Goal: Task Accomplishment & Management: Manage account settings

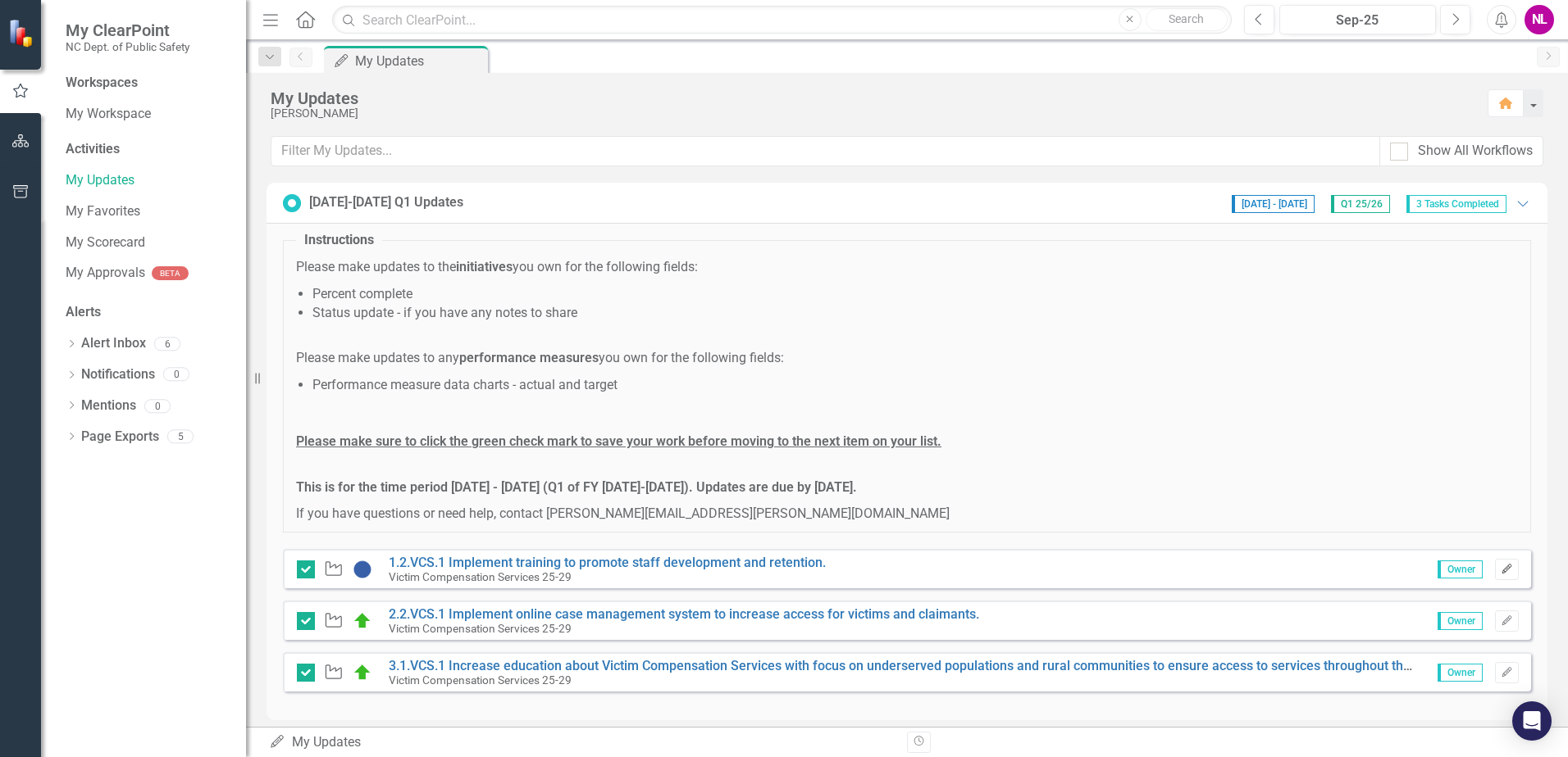
click at [1500, 570] on icon "Edit" at bounding box center [1506, 570] width 12 height 10
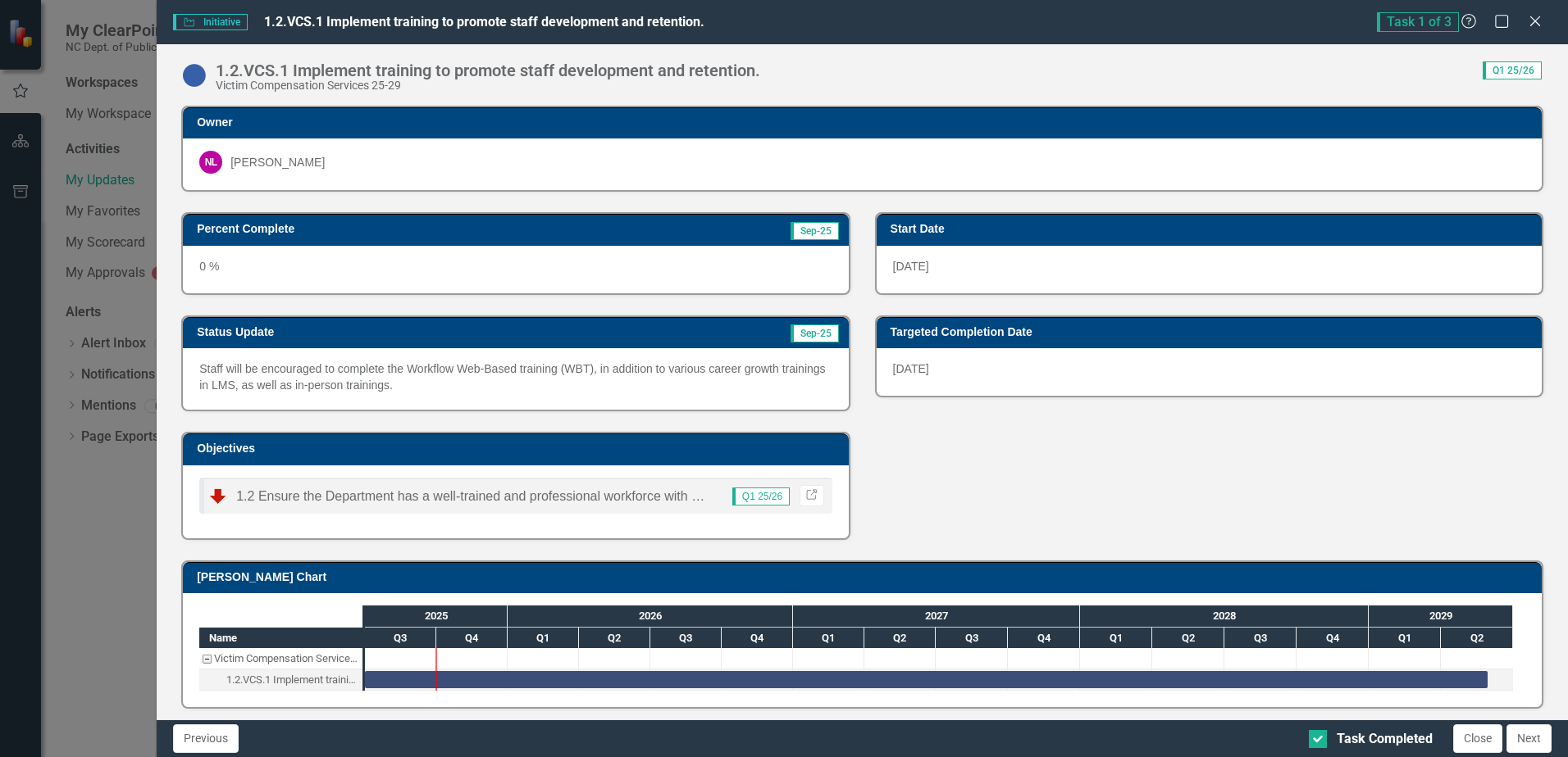
click at [387, 384] on p "Staff will be encouraged to complete the Workflow Web-Based training (WBT), in …" at bounding box center [515, 377] width 633 height 32
click at [365, 367] on p "Staff will be encouraged to complete the Workflow Web-Based training (WBT), in …" at bounding box center [515, 377] width 633 height 32
click at [394, 379] on p "Staff will be encouraged to complete the Workflow Web-Based training (WBT), in …" at bounding box center [515, 377] width 633 height 32
click at [221, 371] on p "Staff will be encouraged to complete the Workflow Web-Based training (WBT), in …" at bounding box center [515, 377] width 633 height 32
drag, startPoint x: 402, startPoint y: 388, endPoint x: 360, endPoint y: 377, distance: 43.4
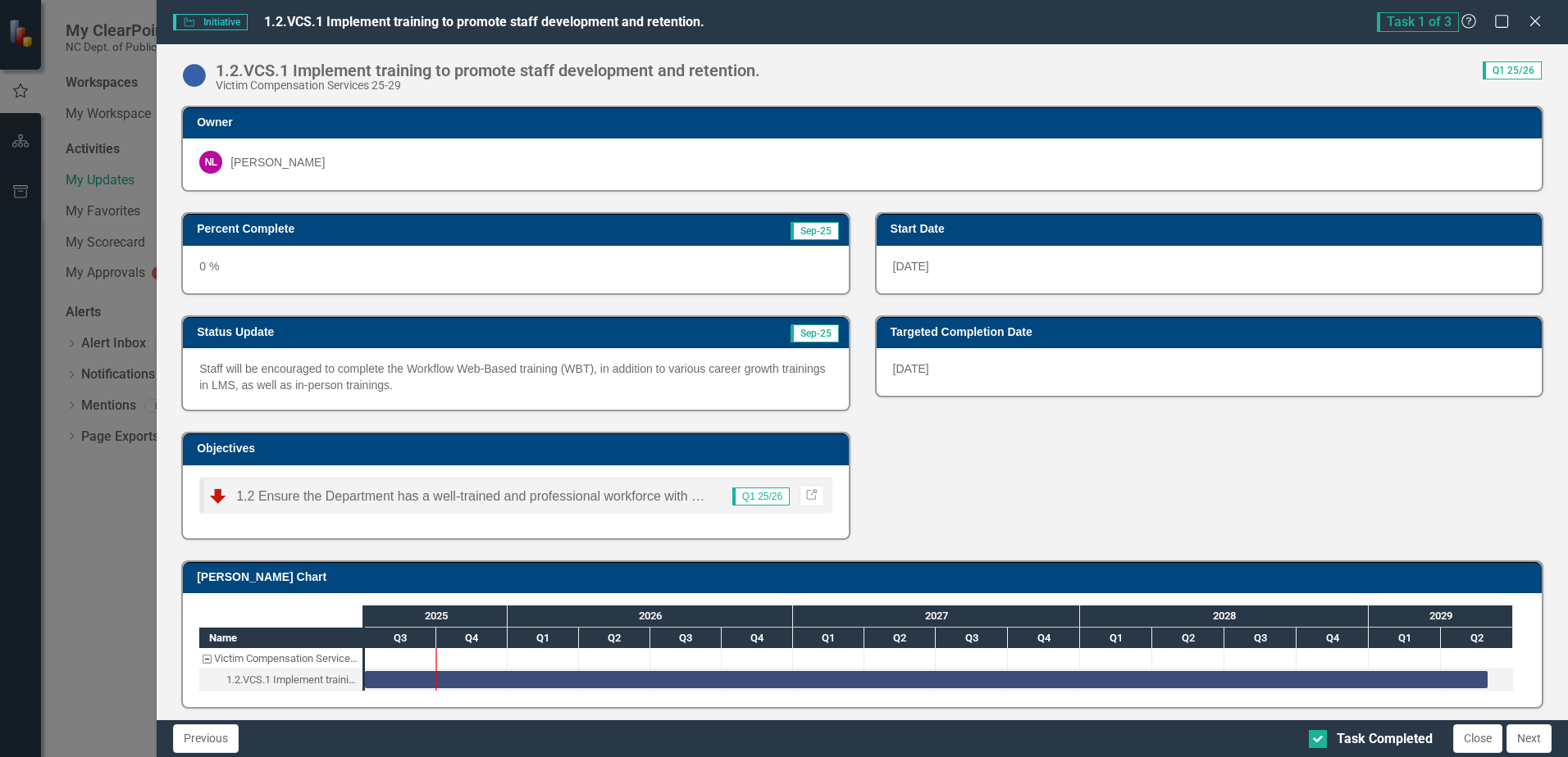
click at [379, 384] on p "Staff will be encouraged to complete the Workflow Web-Based training (WBT), in …" at bounding box center [515, 377] width 633 height 32
click at [360, 377] on p "Staff will be encouraged to complete the Workflow Web-Based training (WBT), in …" at bounding box center [515, 377] width 633 height 32
click at [388, 383] on p "Staff will be encouraged to complete the Workflow Web-Based training (WBT), in …" at bounding box center [515, 377] width 633 height 32
click at [220, 371] on p "Staff will be encouraged to complete the Workflow Web-Based training (WBT), in …" at bounding box center [515, 377] width 633 height 32
click at [394, 389] on p "Staff will be encouraged to complete the Workflow Web-Based training (WBT), in …" at bounding box center [515, 377] width 633 height 32
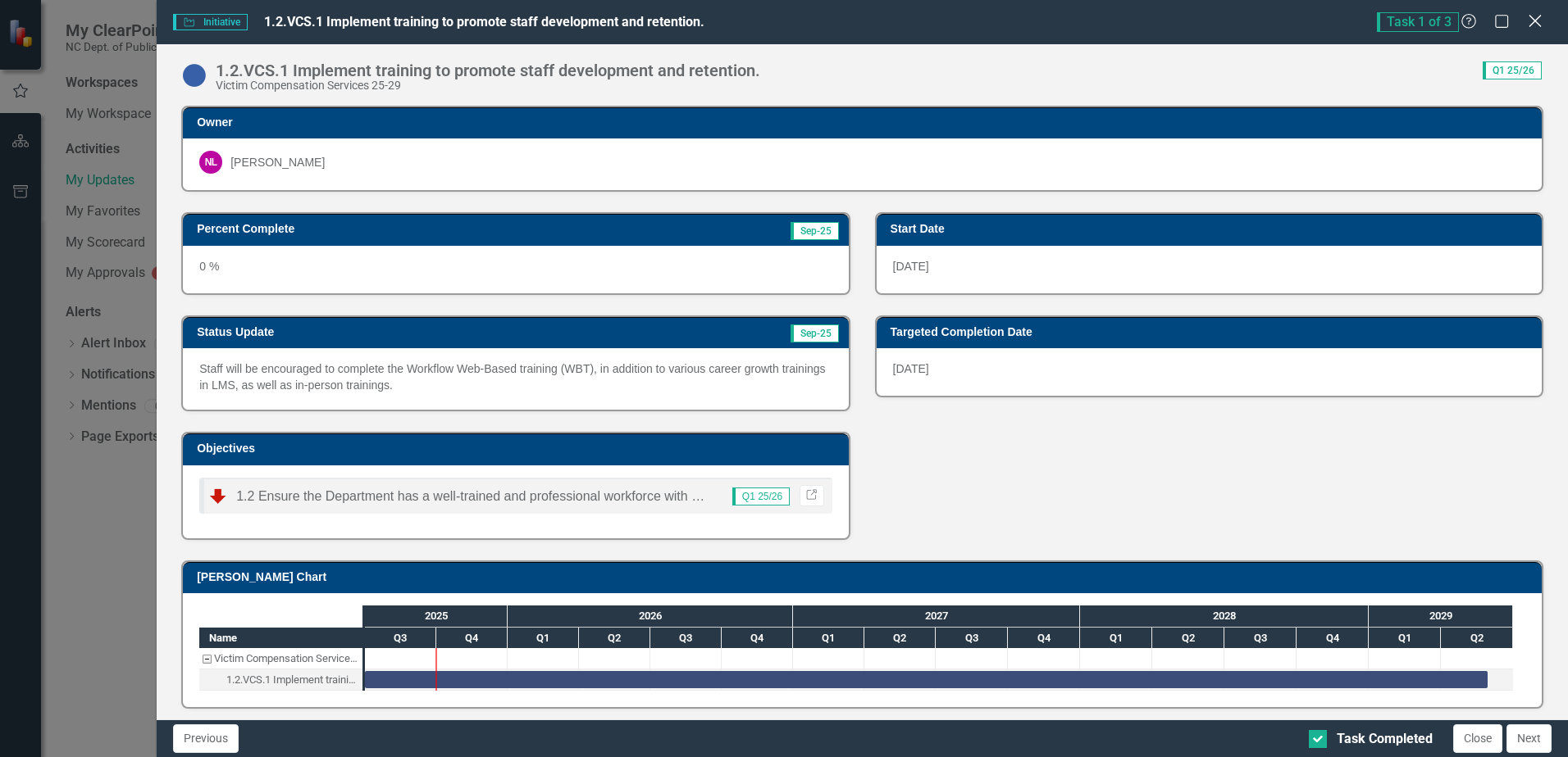
click at [1541, 17] on icon "Close" at bounding box center [1535, 21] width 21 height 15
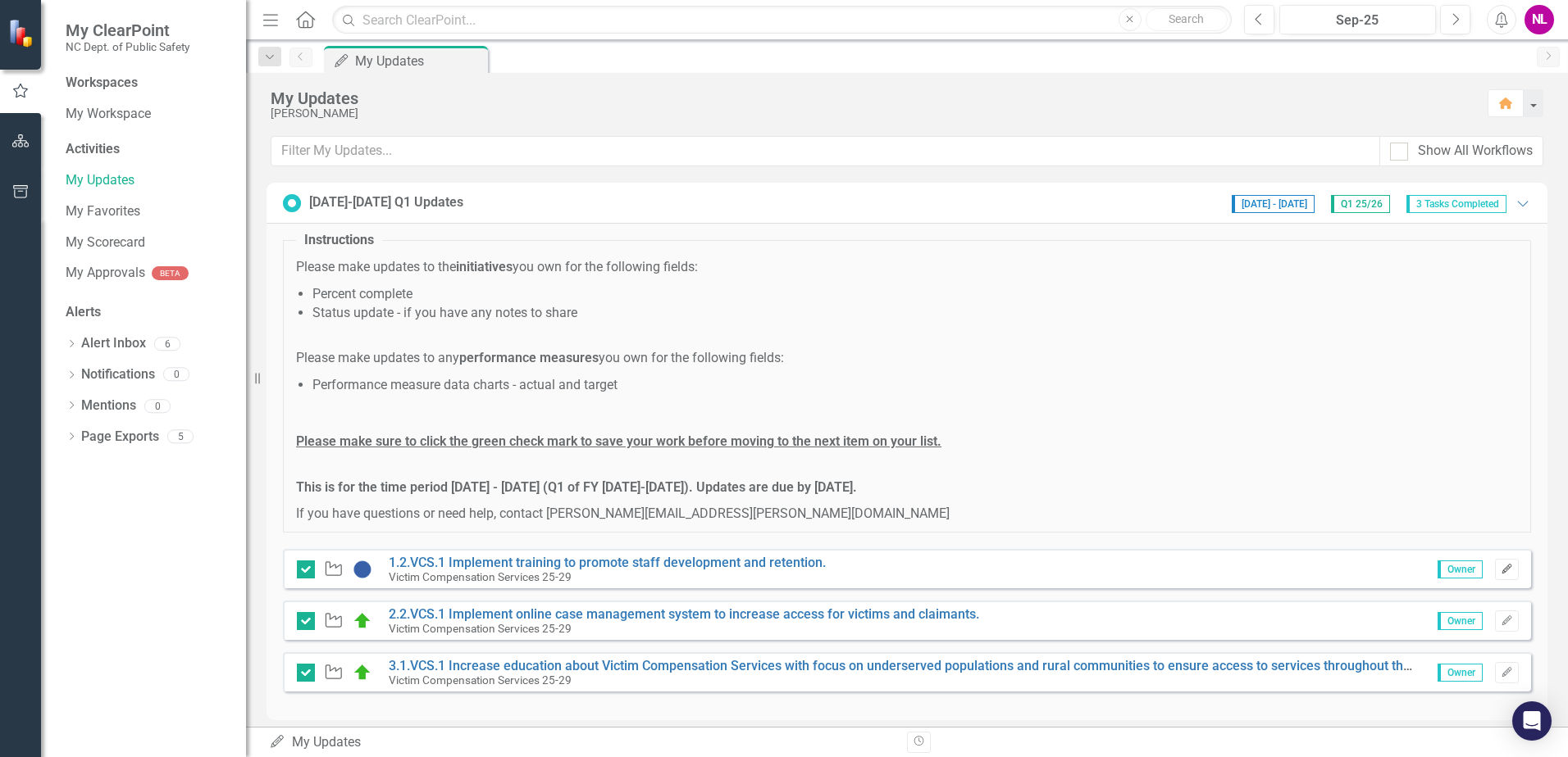
click at [1505, 571] on button "Edit" at bounding box center [1506, 570] width 24 height 21
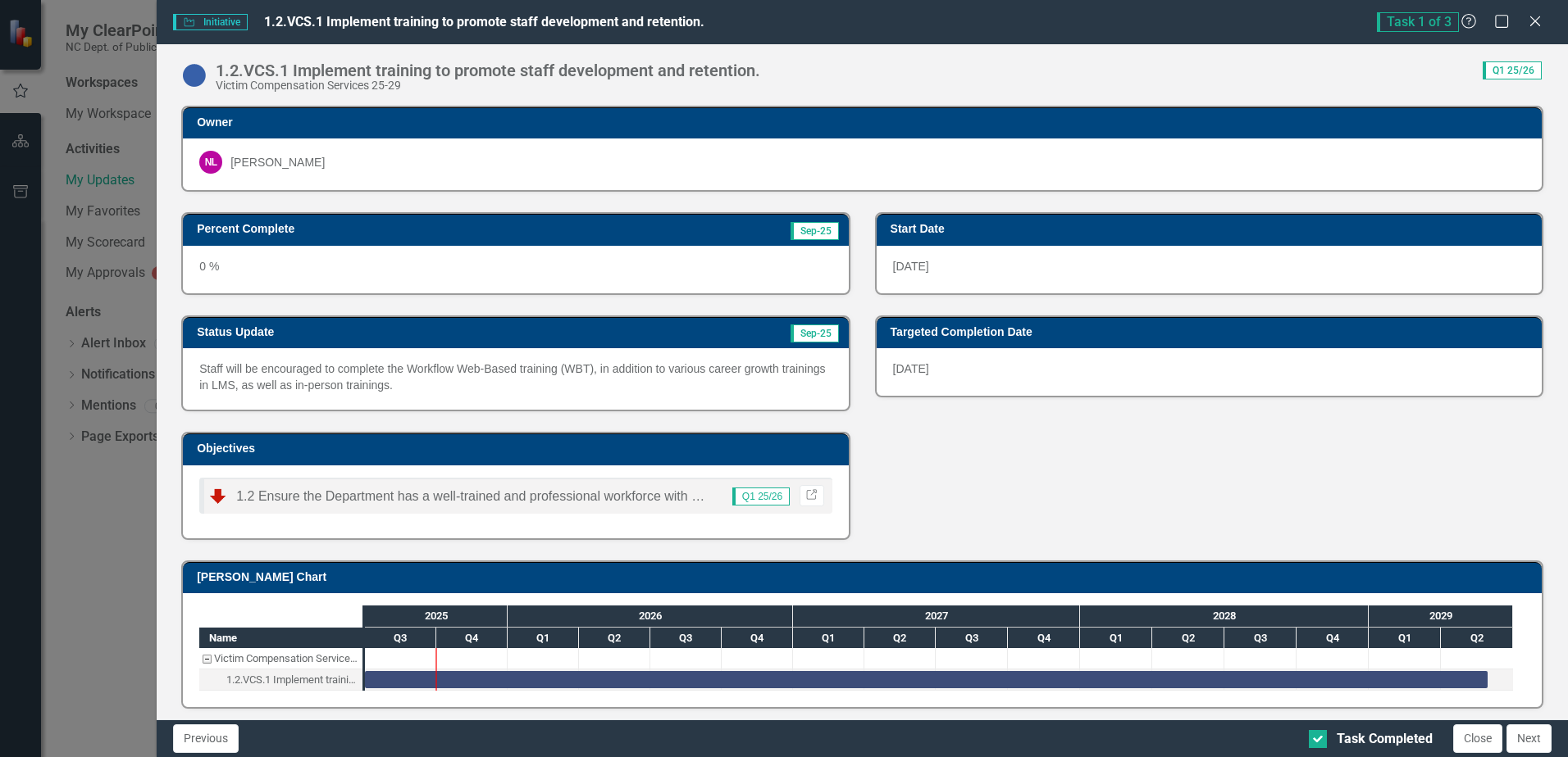
click at [399, 389] on p "Staff will be encouraged to complete the Workflow Web-Based training (WBT), in …" at bounding box center [515, 377] width 633 height 32
click at [1529, 748] on button "Next" at bounding box center [1528, 739] width 45 height 29
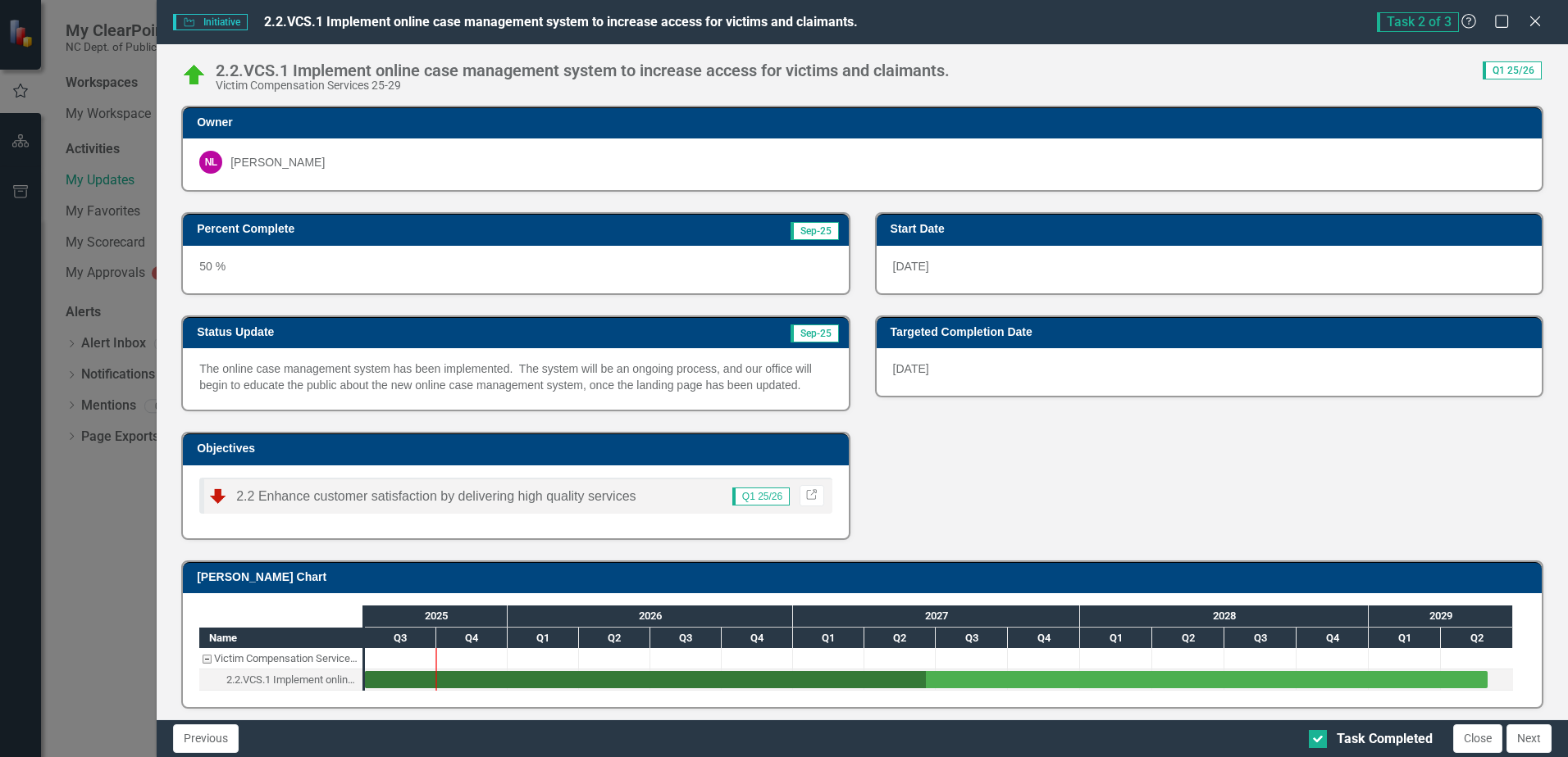
click at [1382, 499] on div "Percent Complete Sep-25 50 % Status Update Sep-25 The online case management sy…" at bounding box center [862, 365] width 1386 height 347
click at [1522, 743] on button "Next" at bounding box center [1528, 739] width 45 height 29
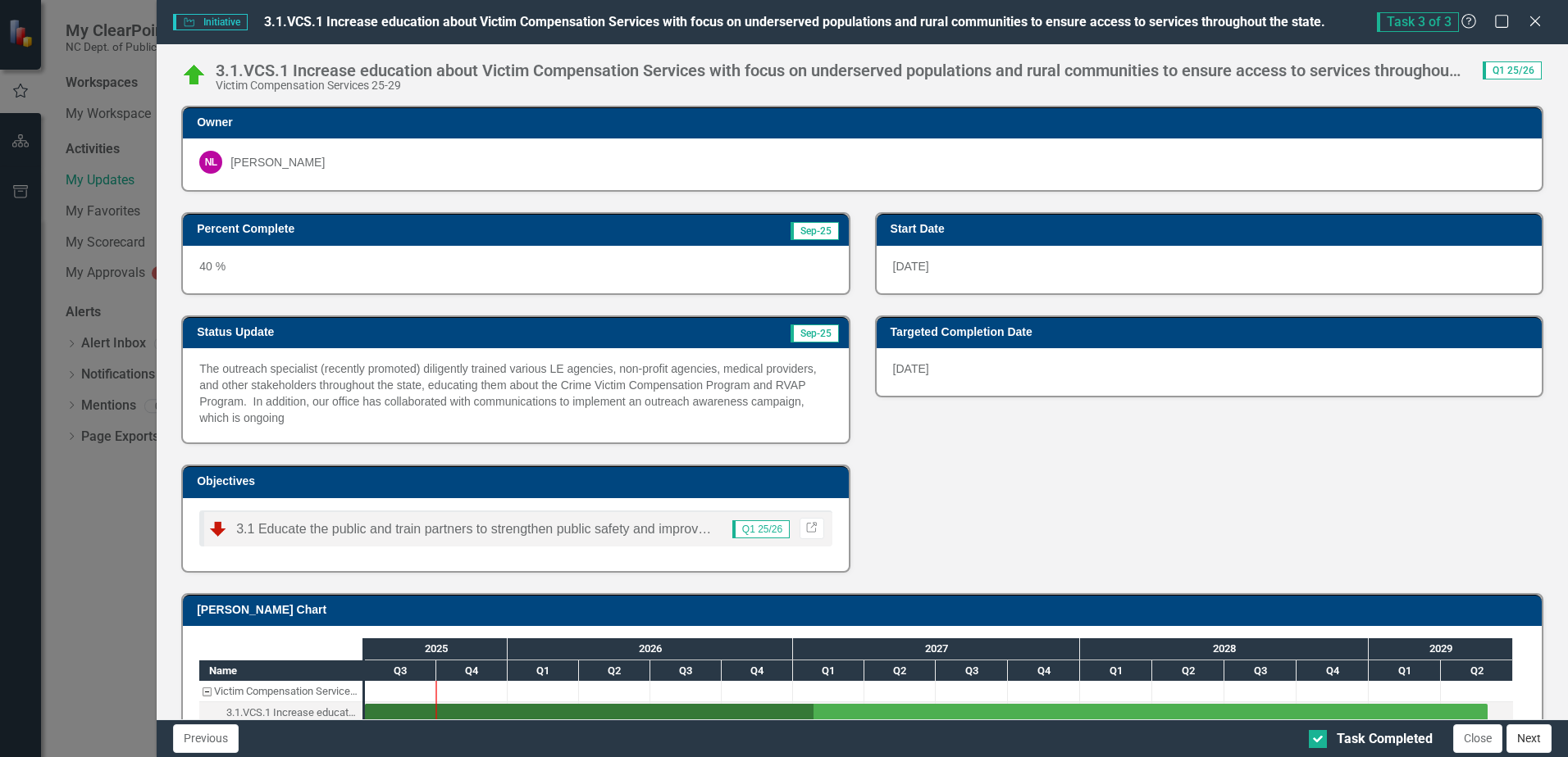
click at [1523, 737] on button "Next" at bounding box center [1528, 739] width 45 height 29
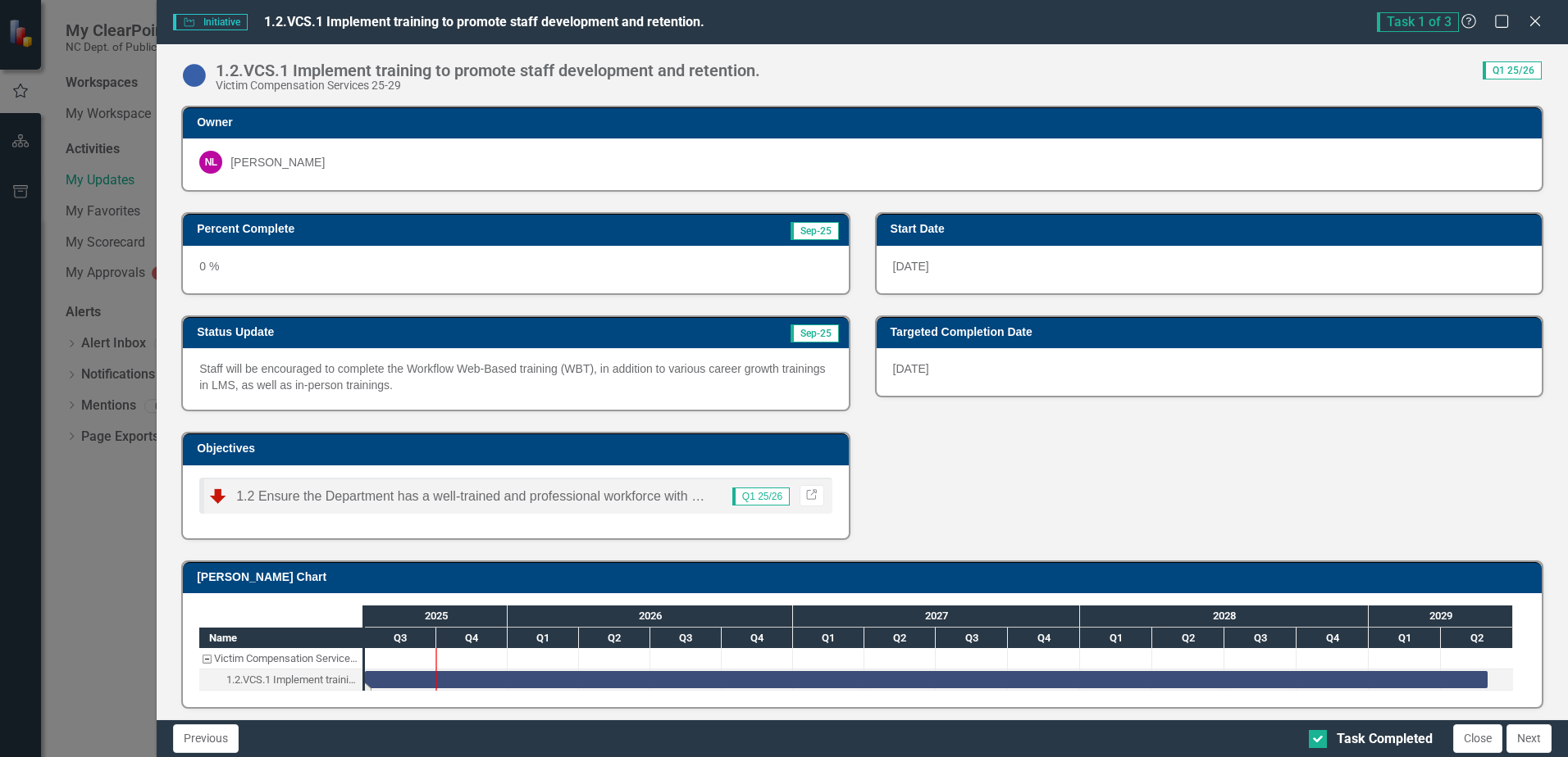
click at [396, 678] on div "Task: Start date: 2025-07-01 End date: 2029-05-30" at bounding box center [927, 680] width 1123 height 17
click at [1519, 68] on span "Q1 25/26" at bounding box center [1512, 70] width 59 height 18
click at [1527, 19] on icon "Close" at bounding box center [1535, 22] width 16 height 13
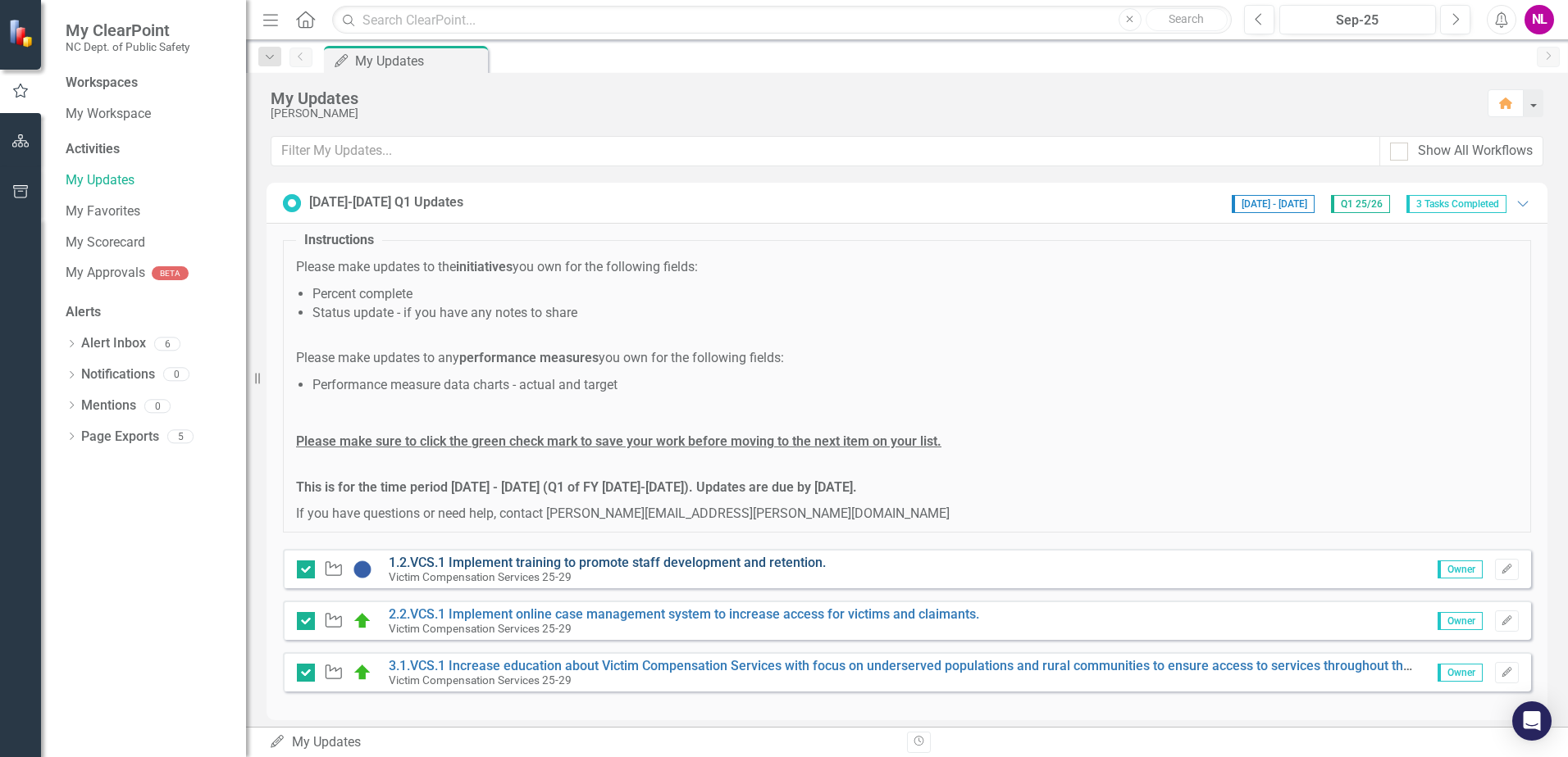
click at [406, 565] on link "1.2.VCS.1 Implement training to promote staff development and retention." at bounding box center [607, 562] width 437 height 15
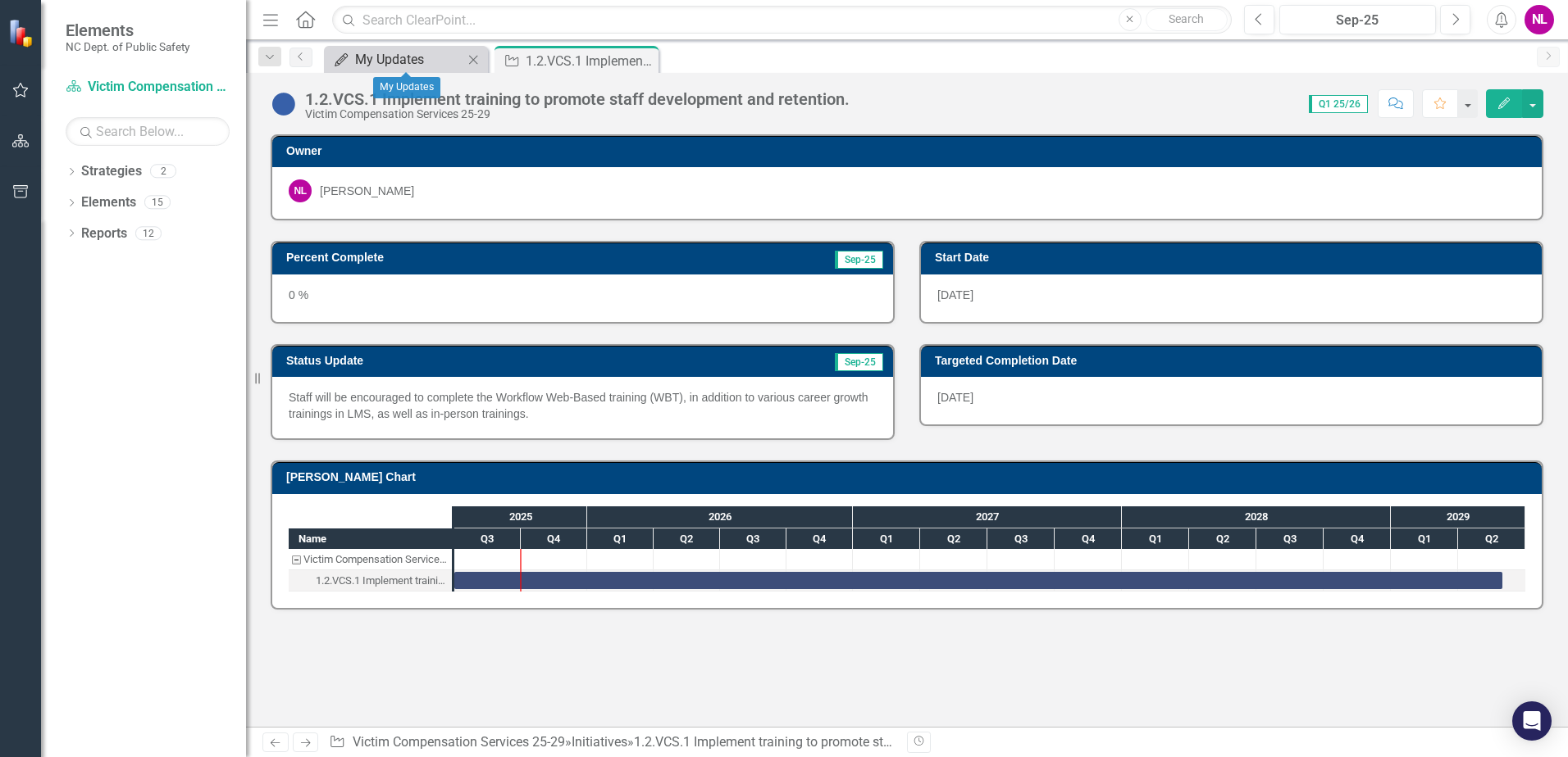
click at [419, 65] on div "My Updates" at bounding box center [409, 60] width 108 height 21
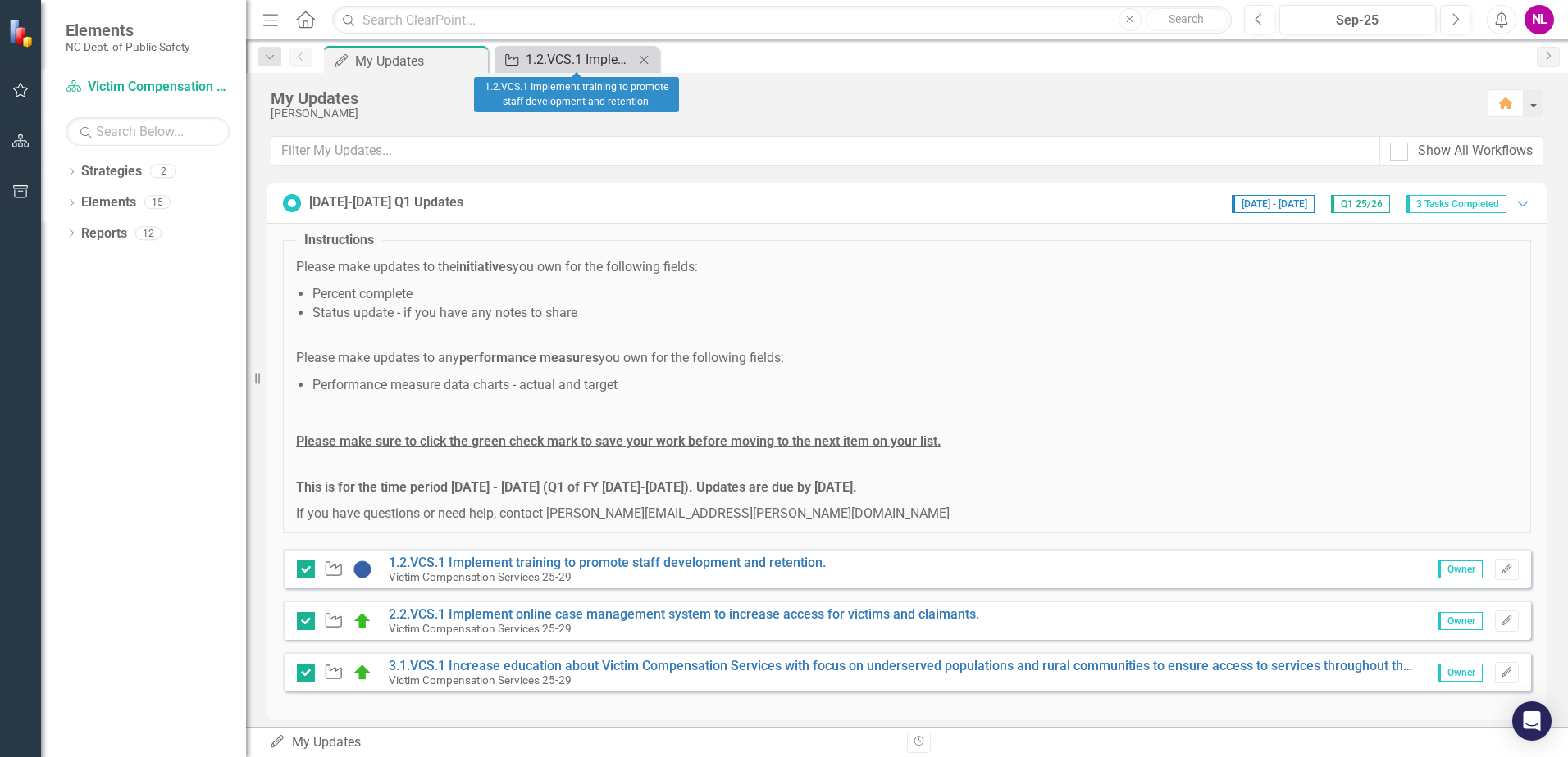
click at [519, 53] on icon "Initiative" at bounding box center [511, 60] width 16 height 13
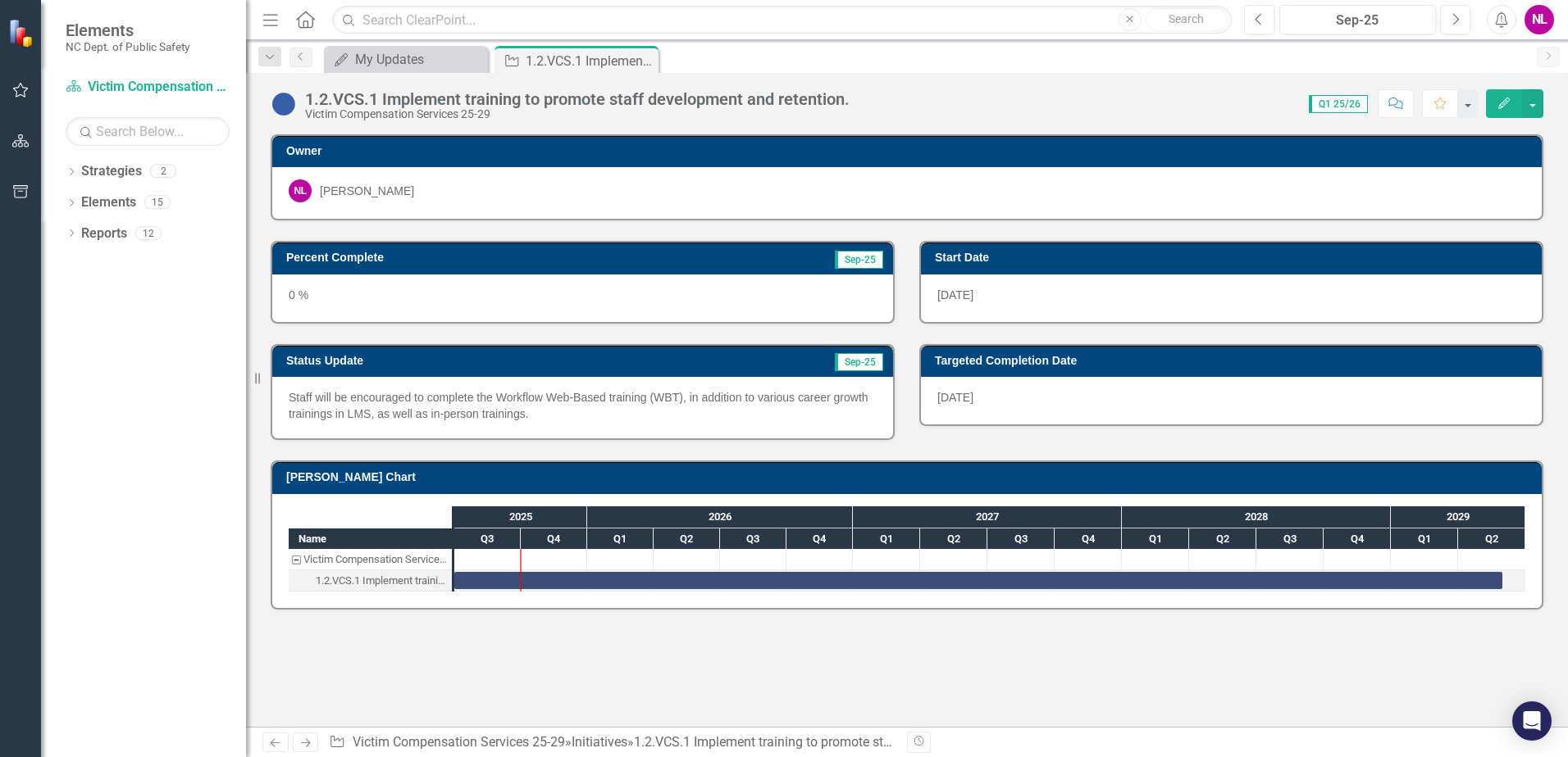
click at [1506, 109] on button "Edit" at bounding box center [1504, 104] width 36 height 29
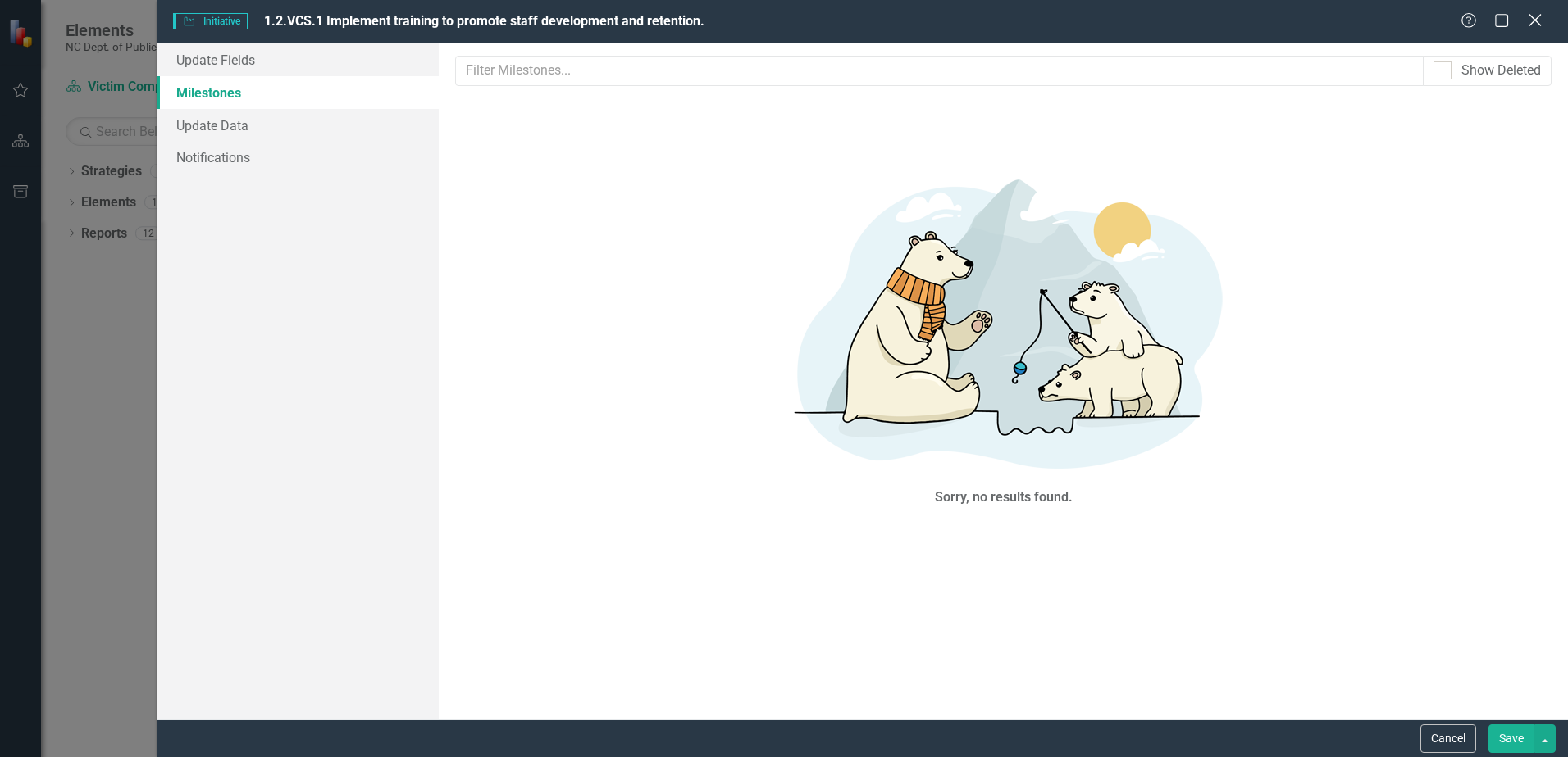
click at [1532, 21] on icon "Close" at bounding box center [1535, 20] width 21 height 15
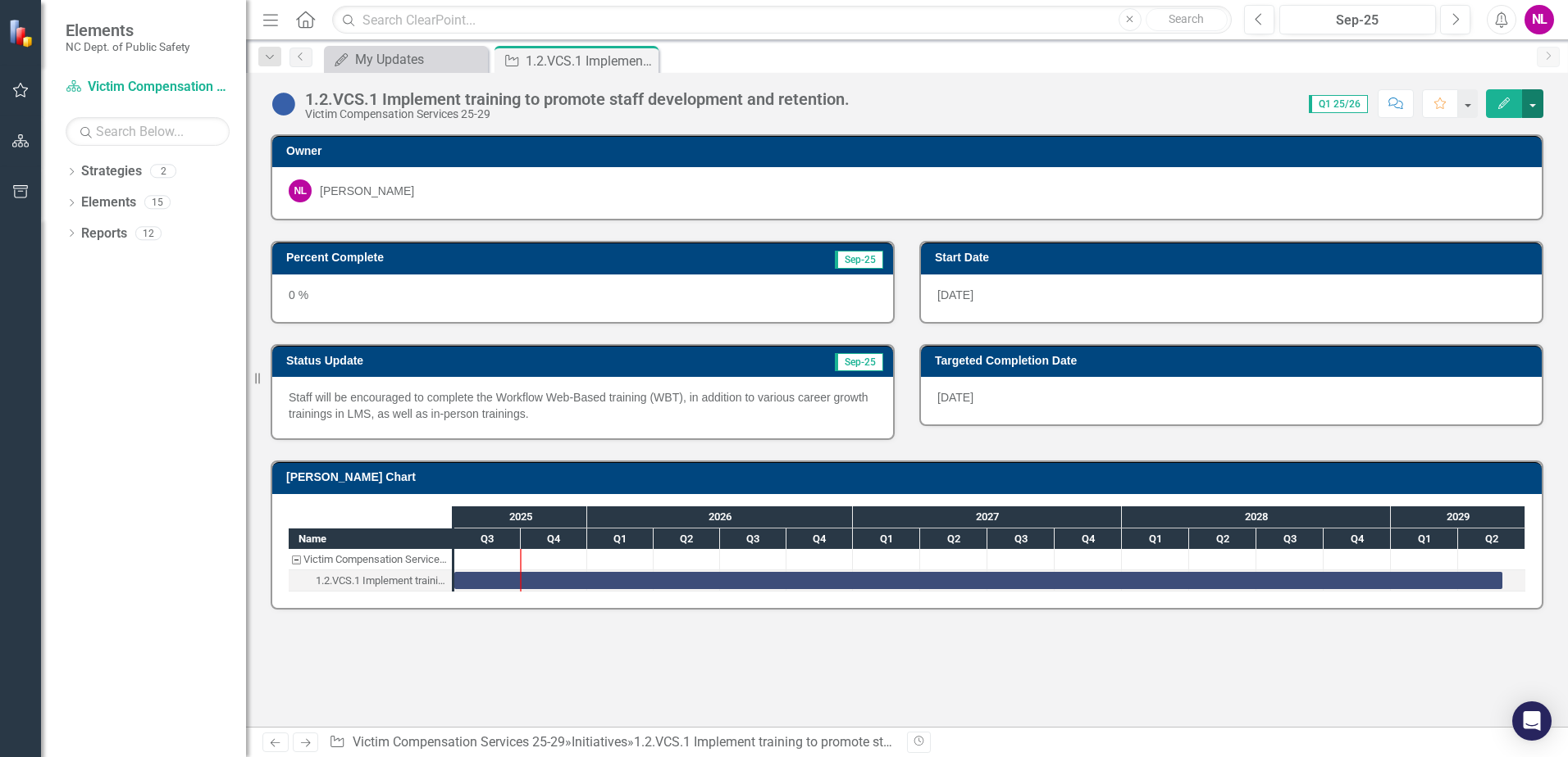
click at [1528, 109] on button "button" at bounding box center [1533, 104] width 21 height 29
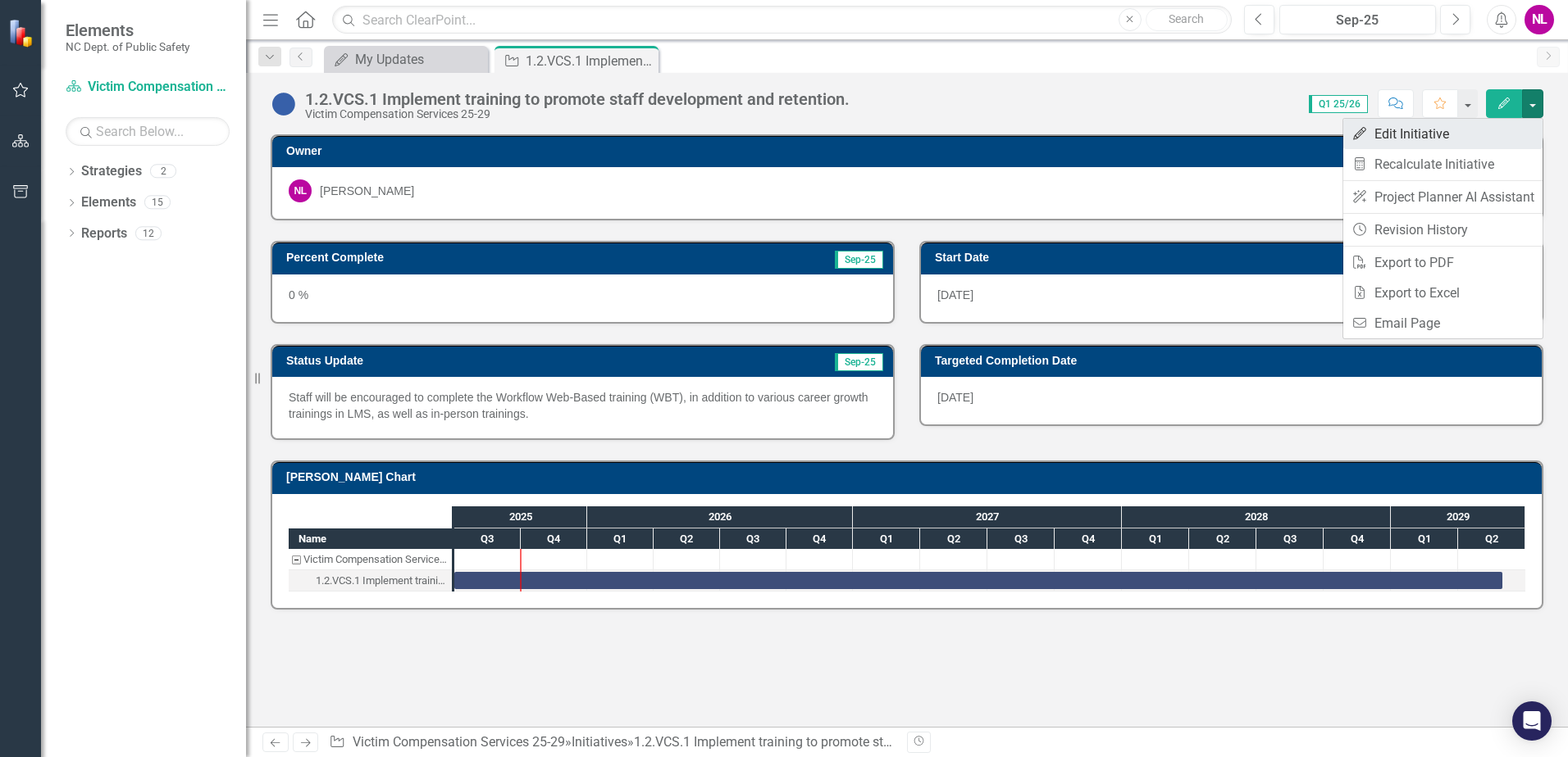
click at [1439, 132] on link "Edit Edit Initiative" at bounding box center [1442, 134] width 199 height 30
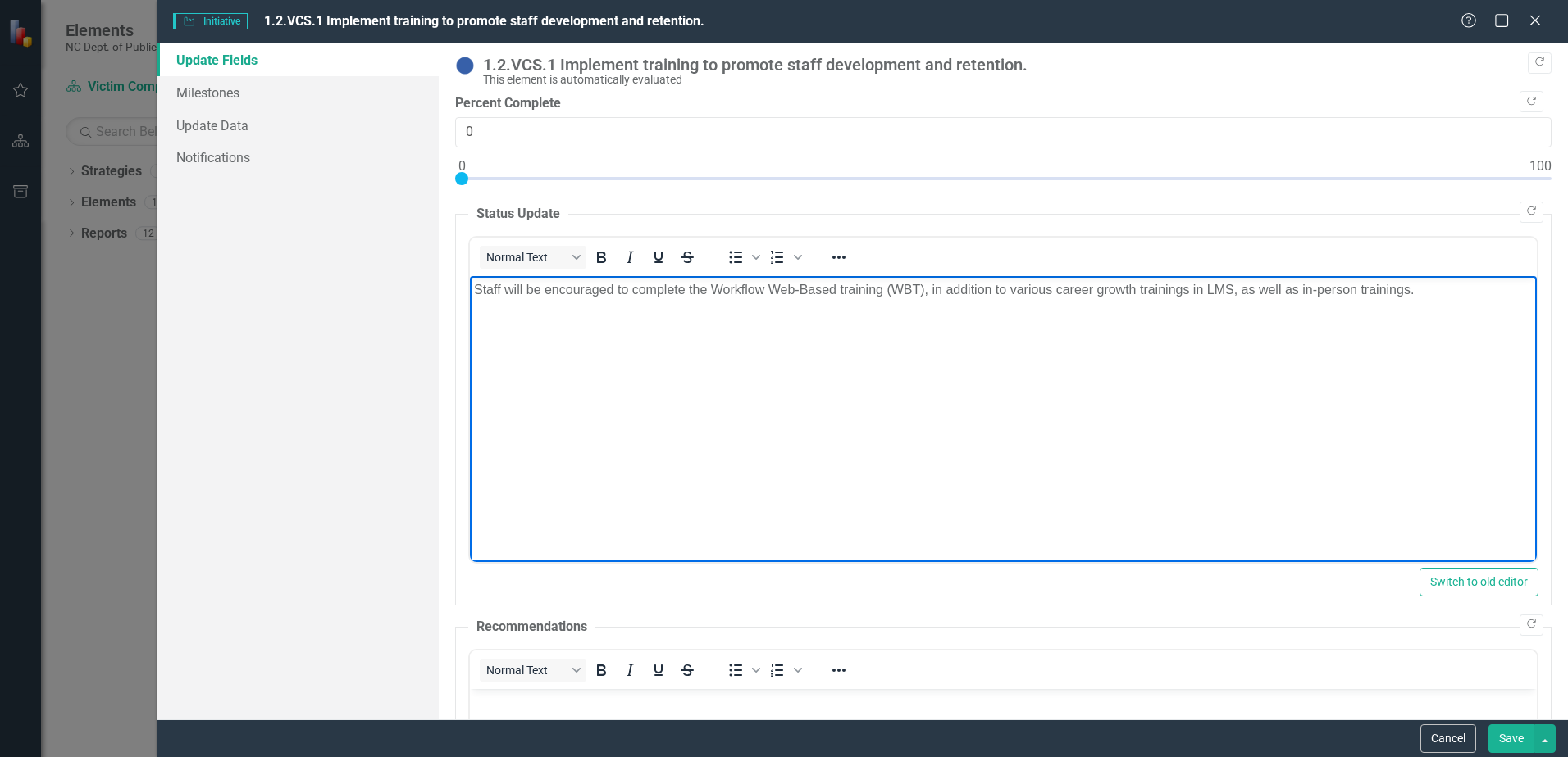
click at [490, 304] on body "Staff will be encouraged to complete the Workflow Web-Based training (WBT), in …" at bounding box center [1003, 398] width 1067 height 246
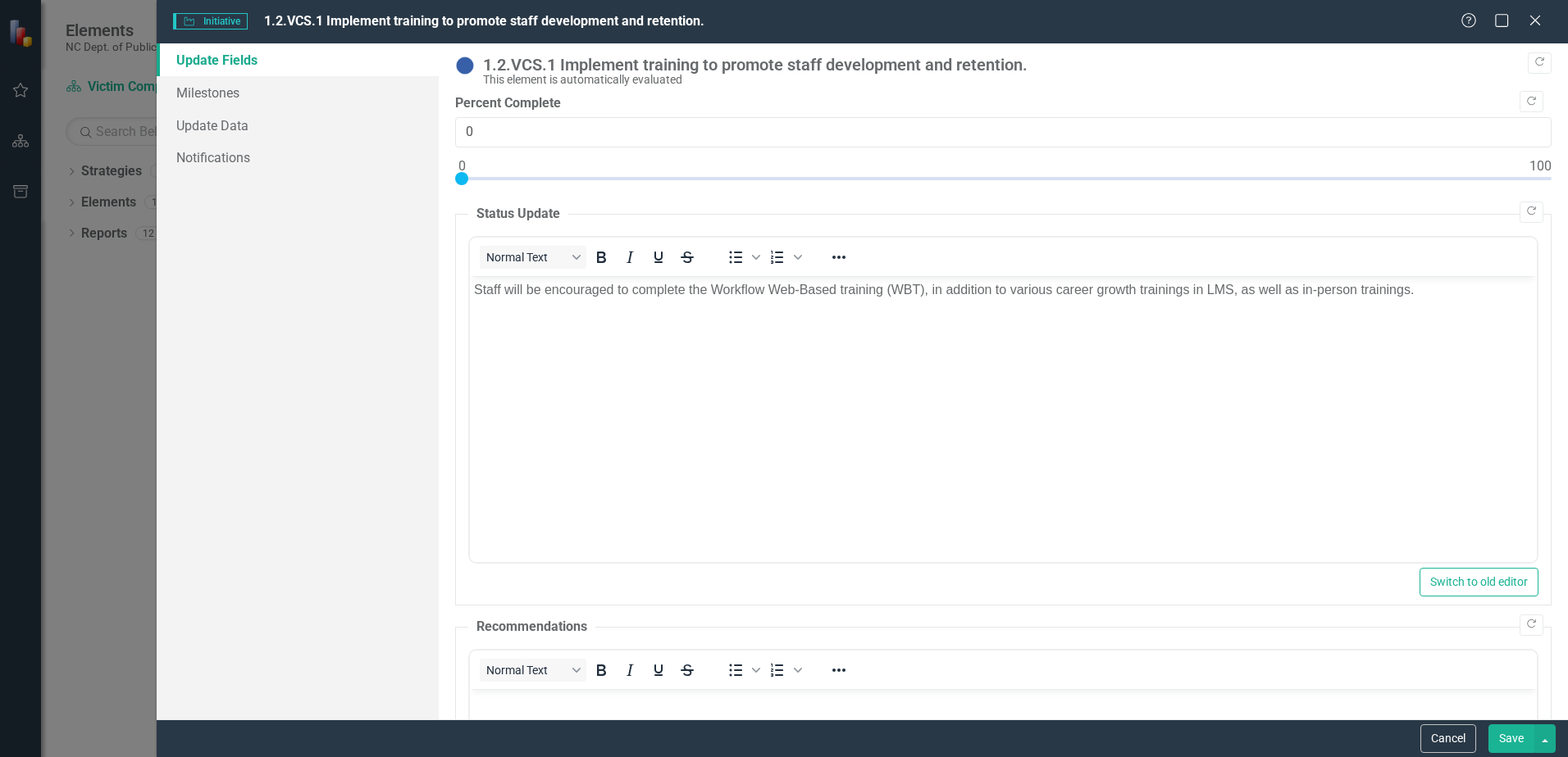
click at [347, 301] on div "Update Fields Milestones Update Data Notifications" at bounding box center [298, 381] width 282 height 676
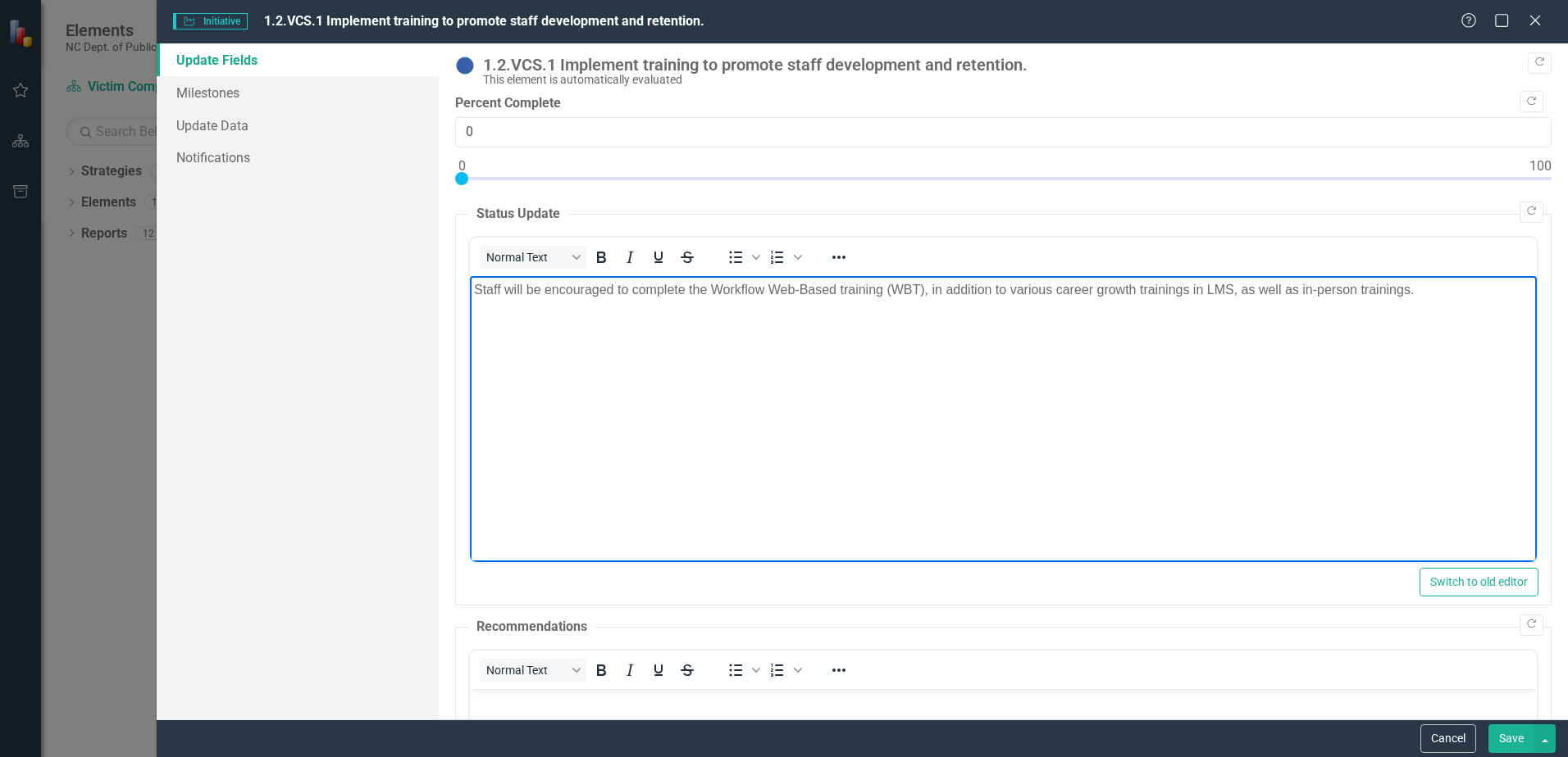
click at [1414, 294] on p "Staff will be encouraged to complete the Workflow Web-Based training (WBT), in …" at bounding box center [1003, 289] width 1059 height 20
click at [425, 342] on div "Update Fields Milestones Update Data Notifications" at bounding box center [298, 381] width 282 height 676
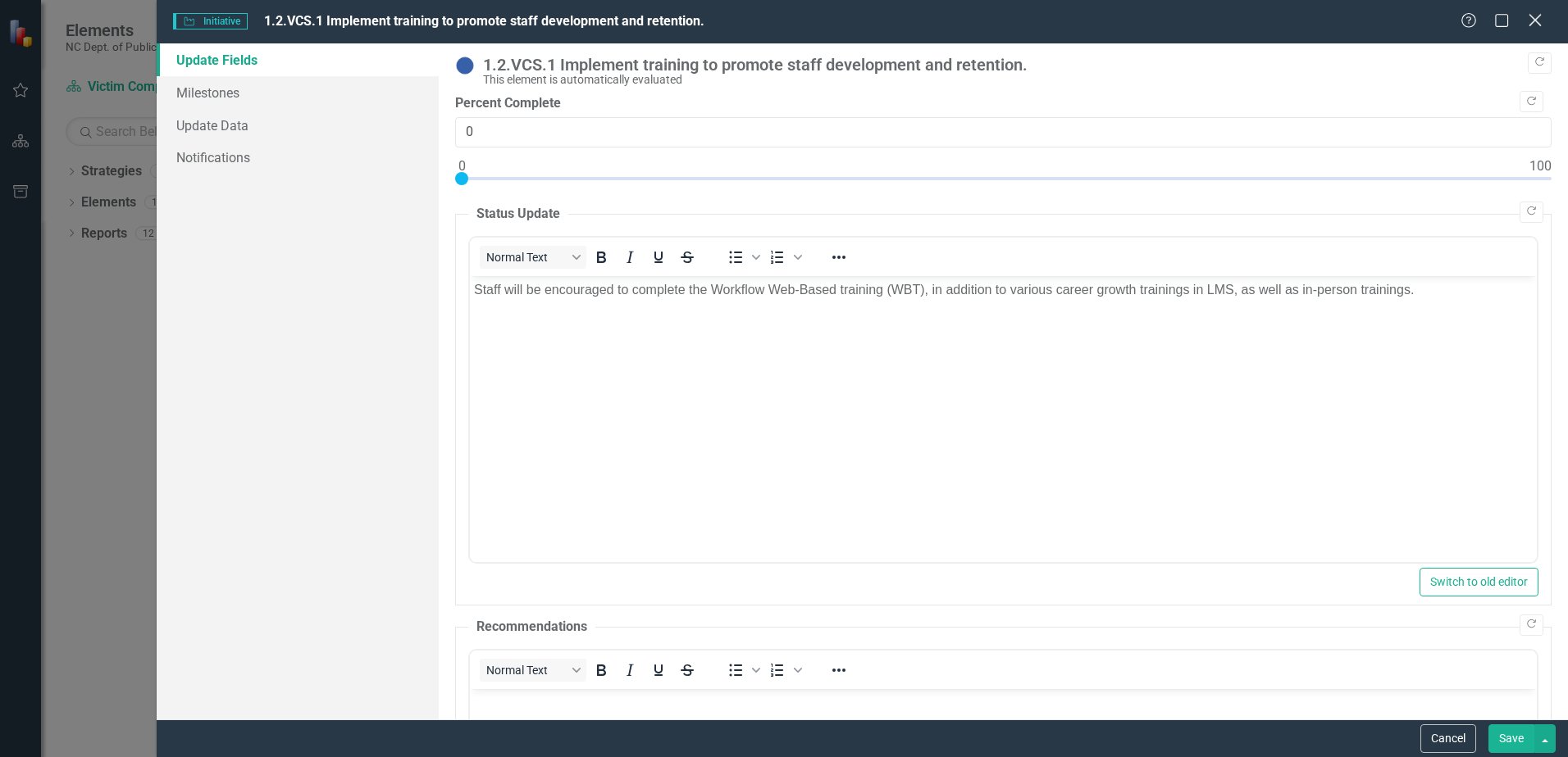
click at [1541, 19] on icon "Close" at bounding box center [1535, 20] width 21 height 15
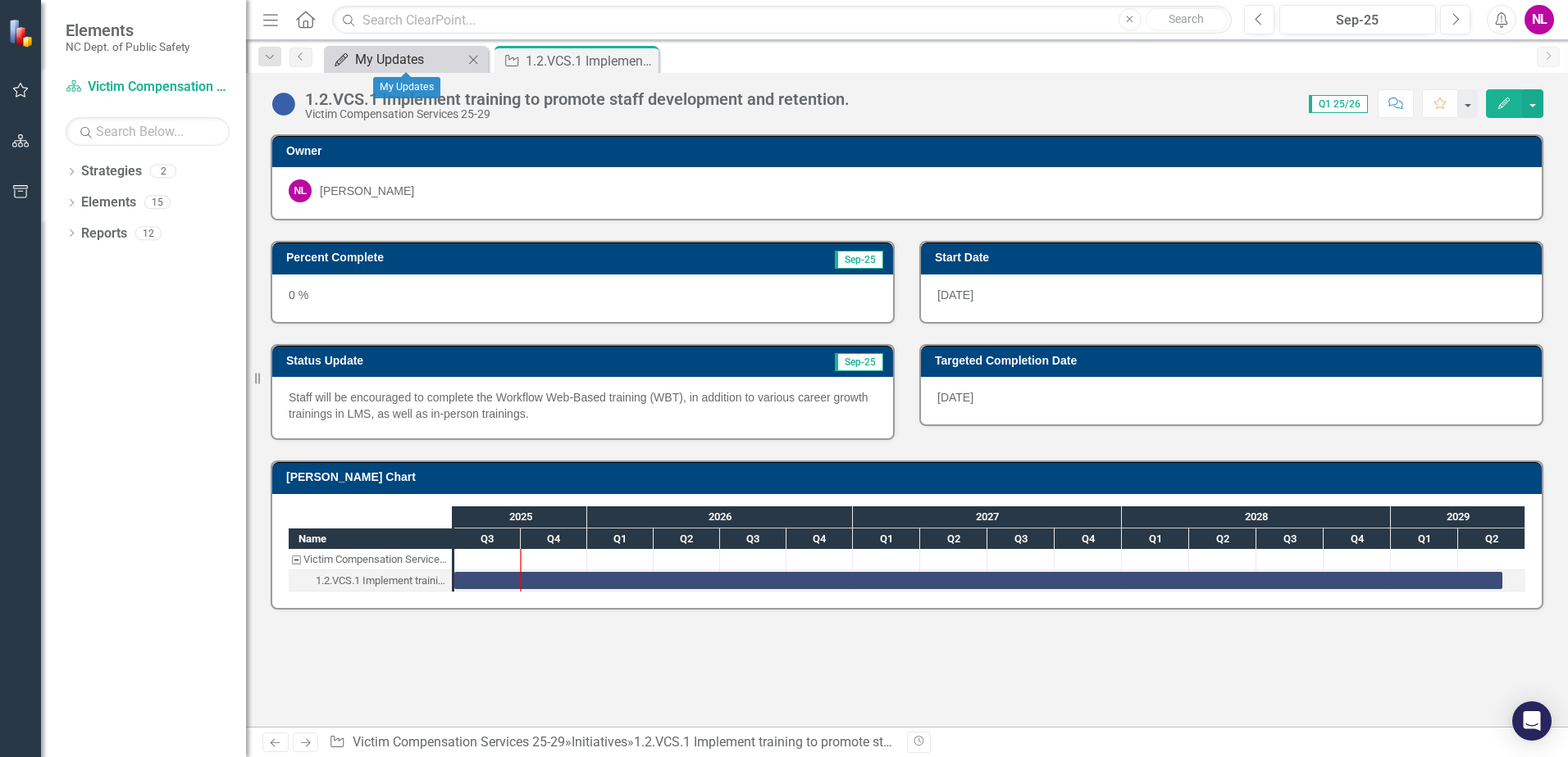
click at [366, 67] on div "My Updates" at bounding box center [409, 60] width 108 height 21
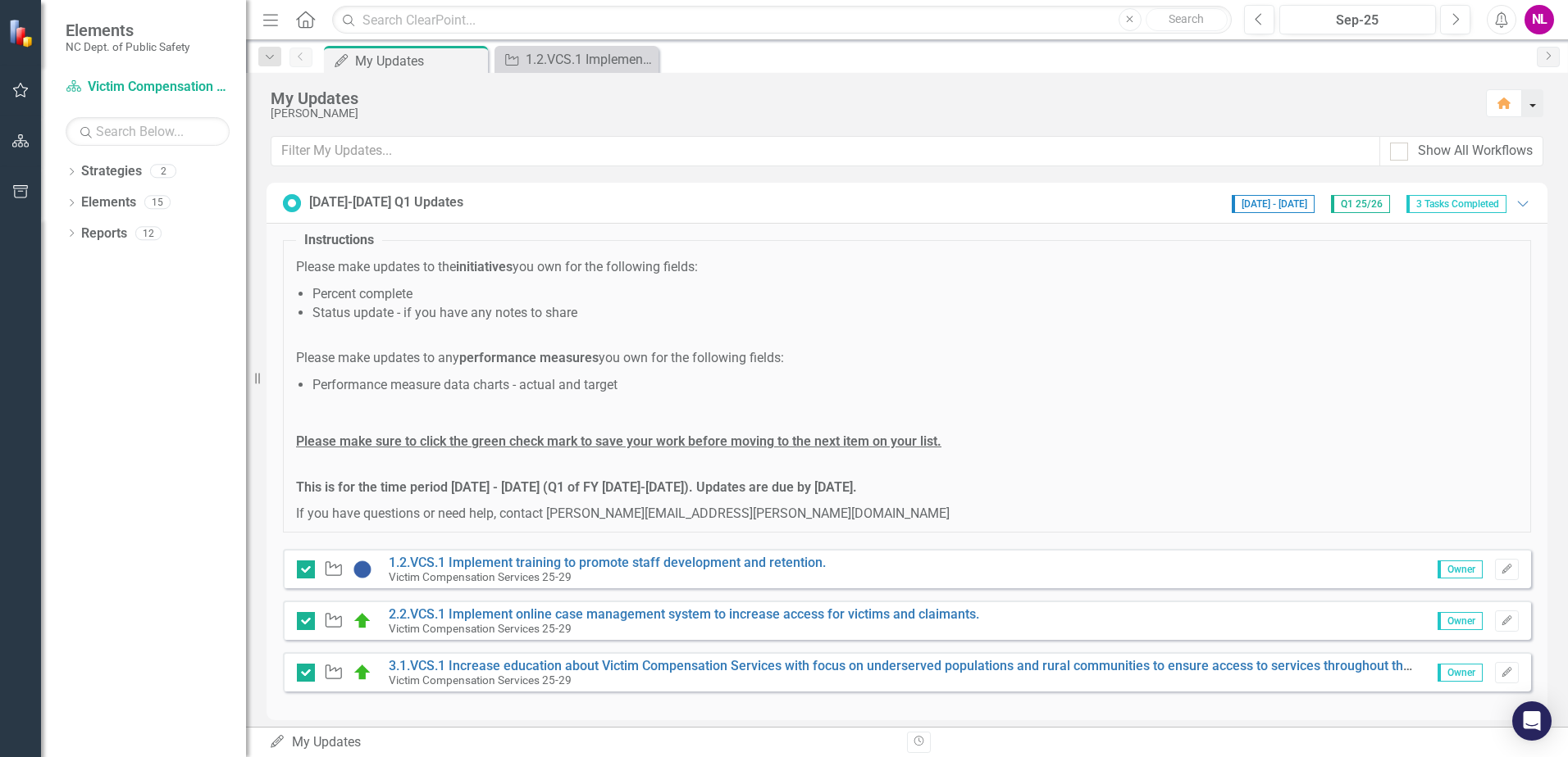
click at [1532, 111] on button "button" at bounding box center [1533, 103] width 21 height 28
click at [1504, 264] on p "Please make updates to the initiatives you own for the following fields:" at bounding box center [907, 267] width 1222 height 19
click at [1446, 573] on span "Owner" at bounding box center [1460, 570] width 45 height 18
click at [1446, 570] on span "Owner" at bounding box center [1460, 570] width 45 height 18
click at [1500, 569] on button "Edit" at bounding box center [1506, 570] width 24 height 21
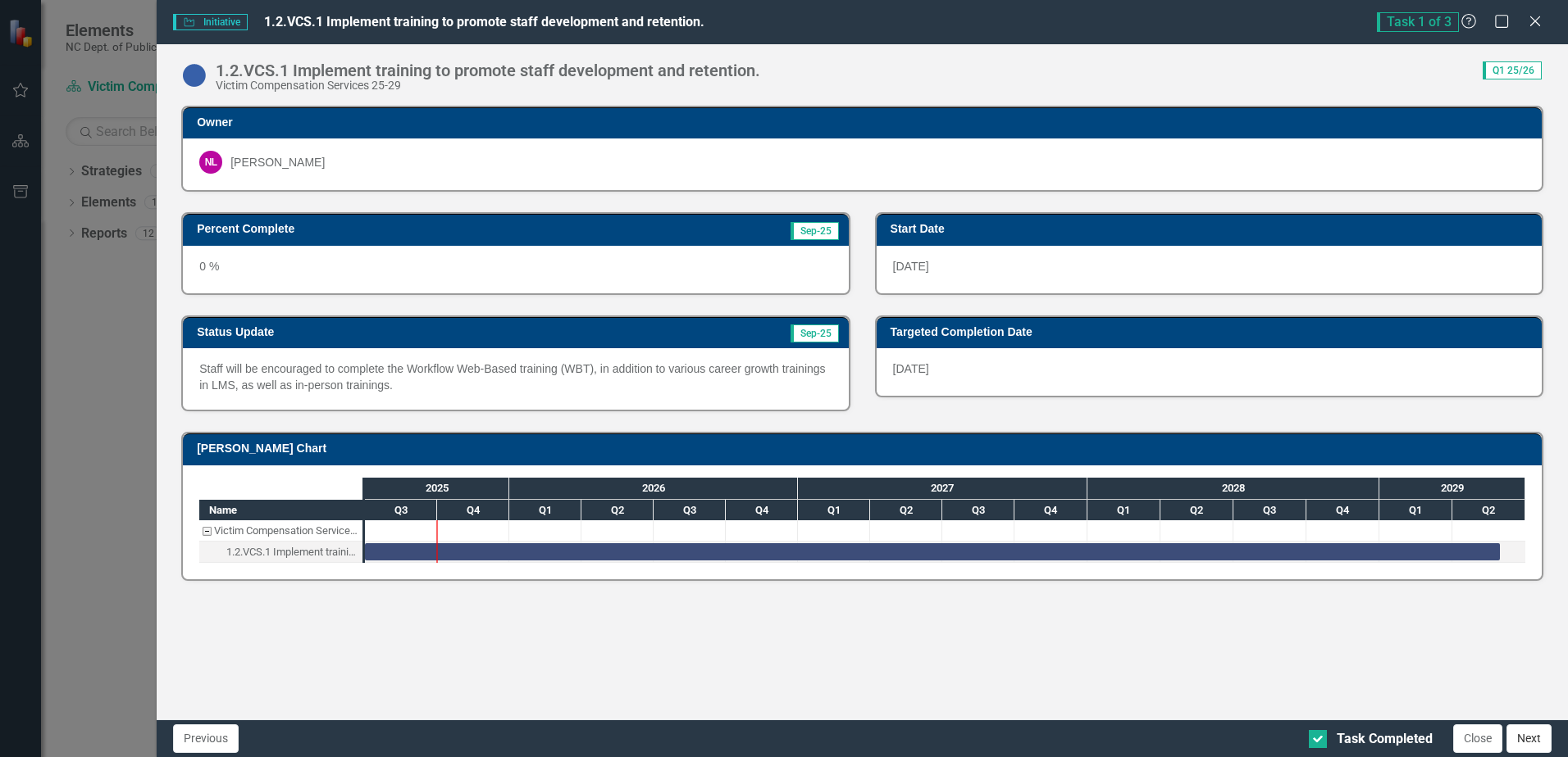
click at [1540, 744] on button "Next" at bounding box center [1528, 739] width 45 height 29
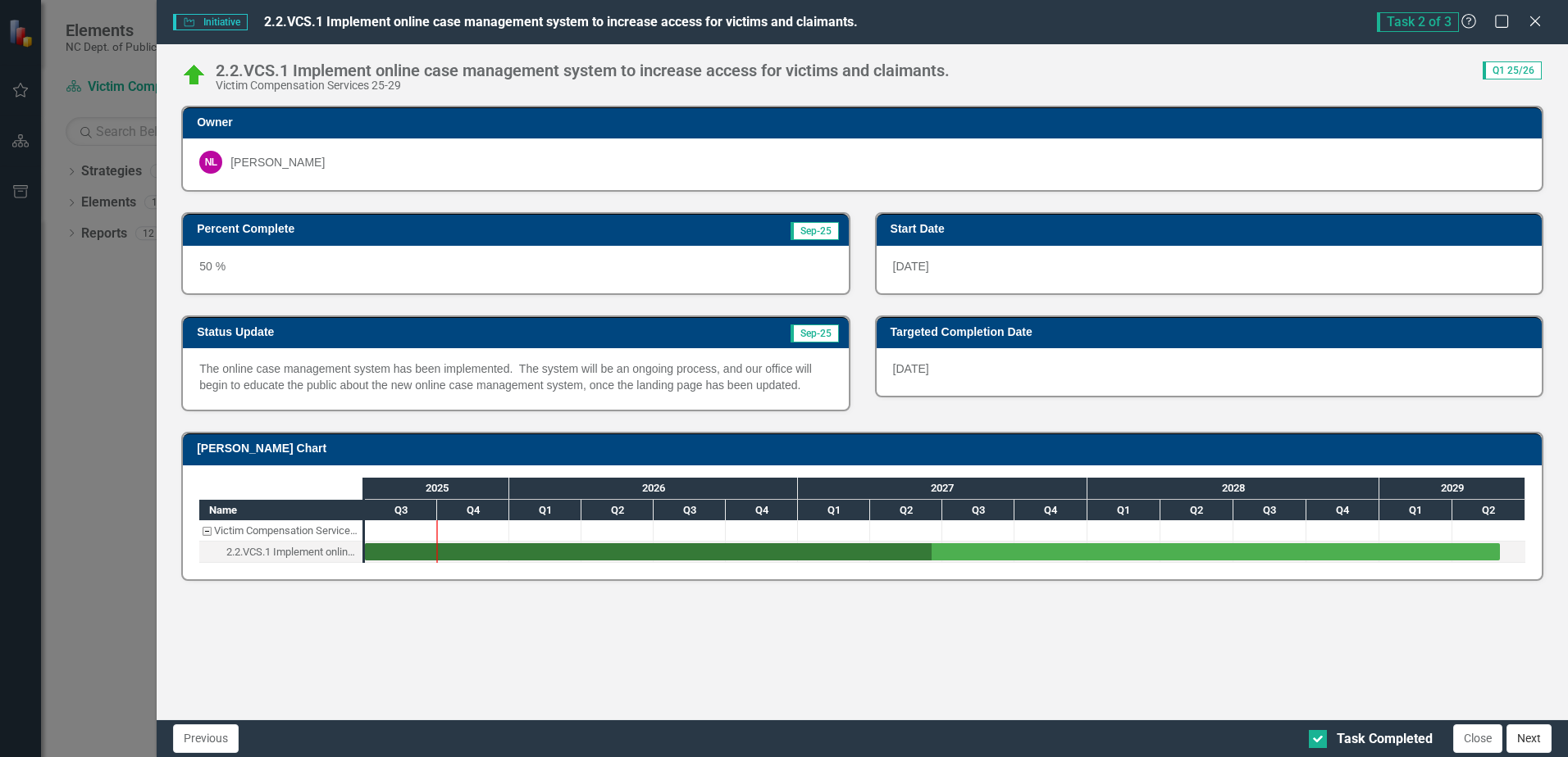
click at [1512, 742] on button "Next" at bounding box center [1528, 739] width 45 height 29
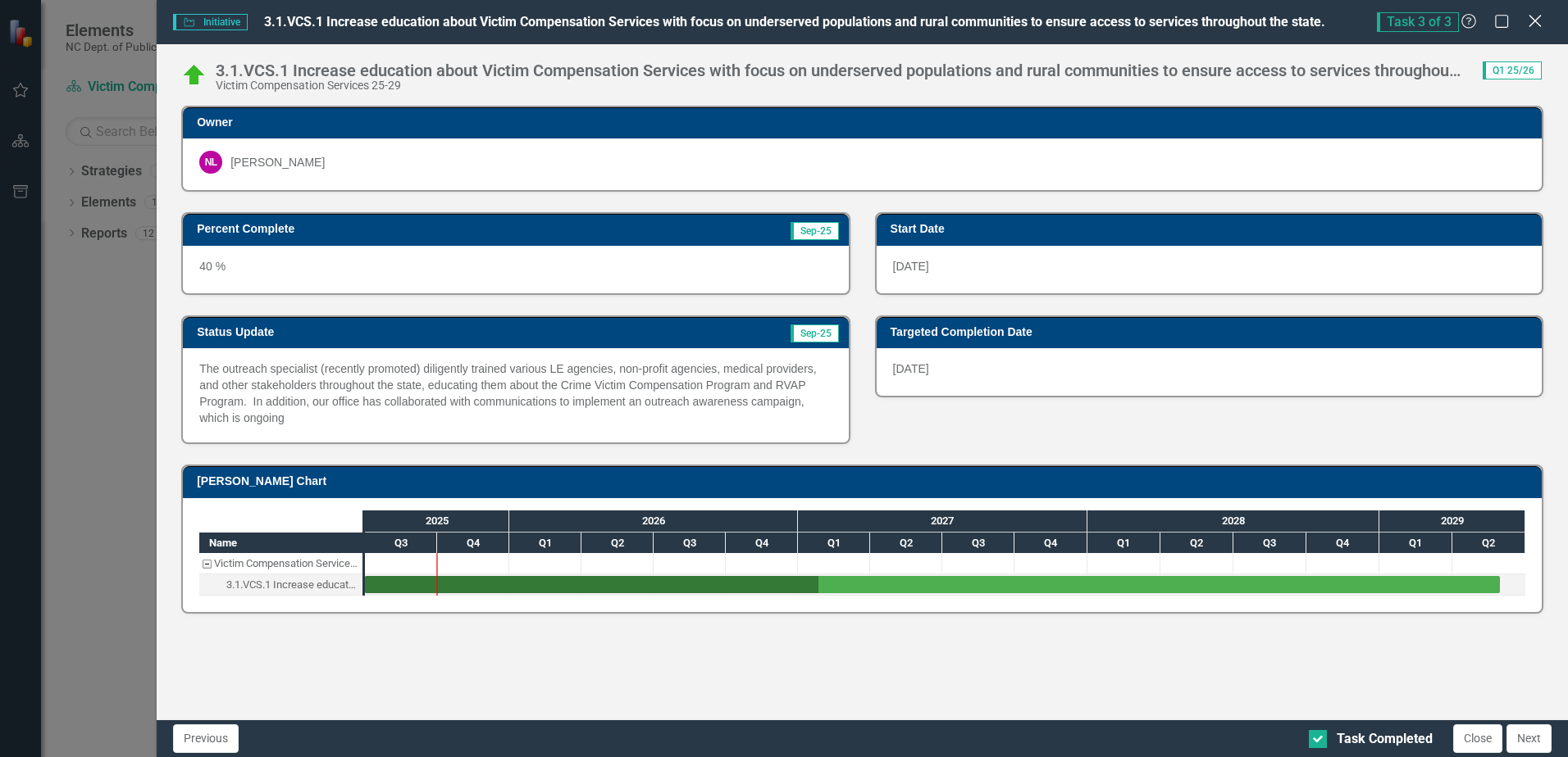
click at [1538, 21] on icon "Close" at bounding box center [1535, 21] width 21 height 15
